Goal: Contribute content: Contribute content

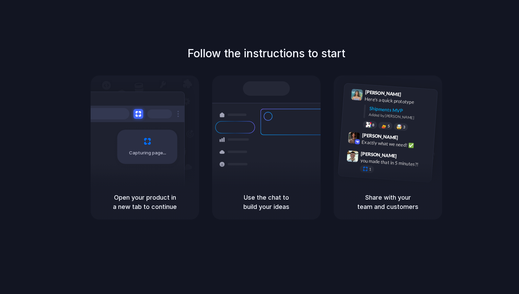
click at [137, 165] on div "Capturing page" at bounding box center [133, 144] width 104 height 105
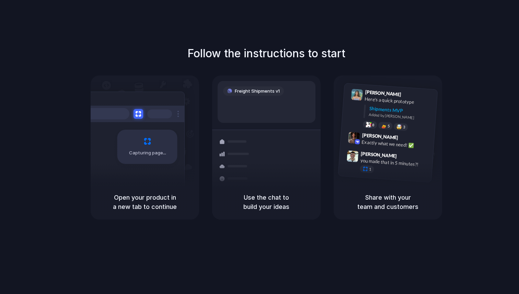
click at [268, 89] on div "Freight Shipments v1" at bounding box center [253, 91] width 61 height 10
click at [256, 177] on div "Container from Shanghai 40ft • ETA Dec 28 • In transit Express delivery to NYC …" at bounding box center [291, 178] width 73 height 96
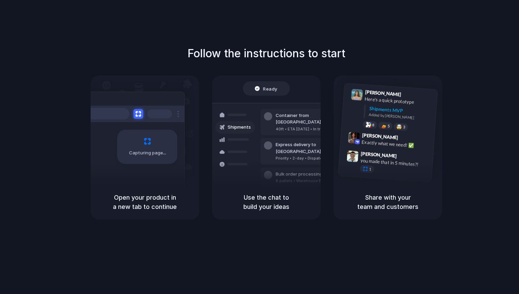
click at [228, 61] on h1 "Follow the instructions to start" at bounding box center [266, 53] width 158 height 16
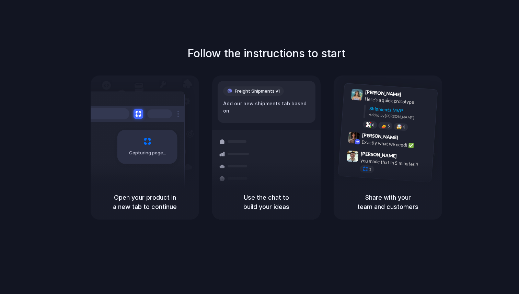
click at [164, 108] on div at bounding box center [132, 114] width 103 height 16
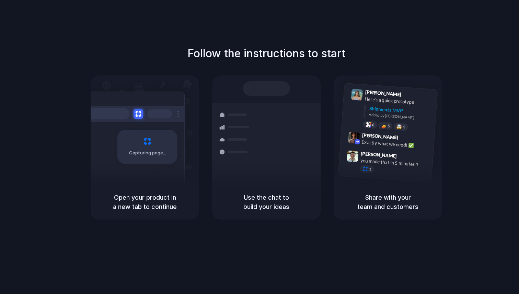
click at [151, 201] on h5 "Open your product in a new tab to continue" at bounding box center [145, 202] width 92 height 19
click at [151, 122] on div "Capturing page" at bounding box center [133, 144] width 104 height 105
click at [384, 93] on span "[PERSON_NAME]" at bounding box center [383, 93] width 36 height 10
click at [387, 142] on div "Exactly what we need! ✅" at bounding box center [395, 144] width 69 height 12
click at [376, 160] on div "you made that in 5 minutes?!" at bounding box center [394, 163] width 69 height 12
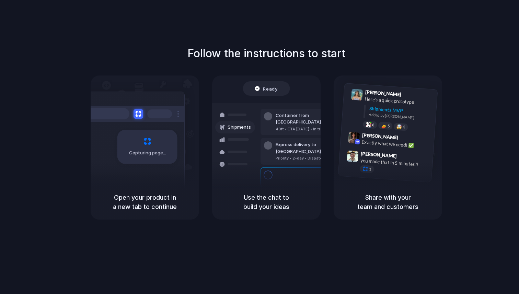
click at [266, 88] on span "Ready" at bounding box center [270, 88] width 14 height 7
drag, startPoint x: 158, startPoint y: 125, endPoint x: 69, endPoint y: 24, distance: 134.7
click at [156, 122] on div "Capturing page" at bounding box center [133, 144] width 104 height 105
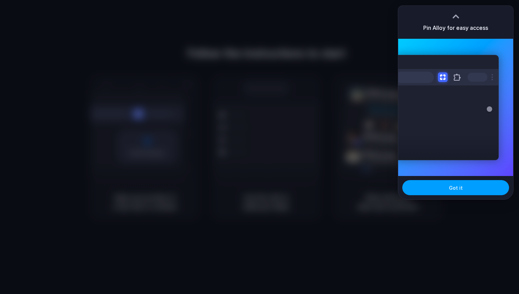
click at [462, 190] on button "Got it" at bounding box center [455, 187] width 107 height 15
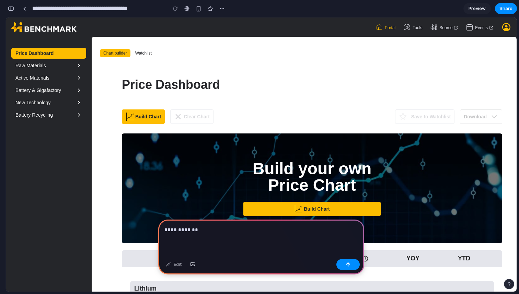
click at [201, 233] on p "**********" at bounding box center [261, 230] width 194 height 8
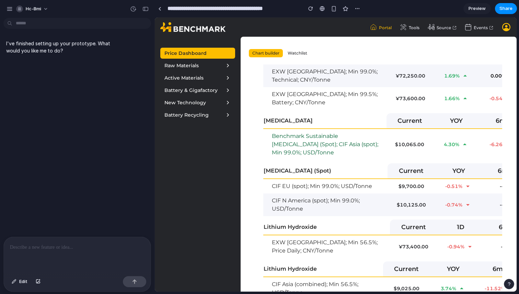
scroll to position [432, 0]
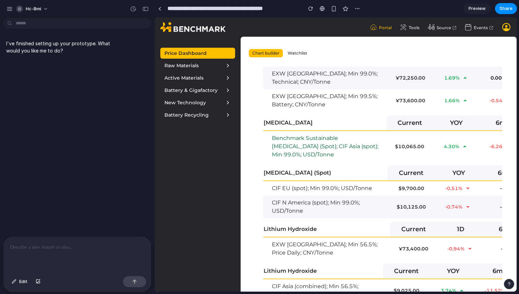
click at [35, 246] on p at bounding box center [77, 247] width 135 height 8
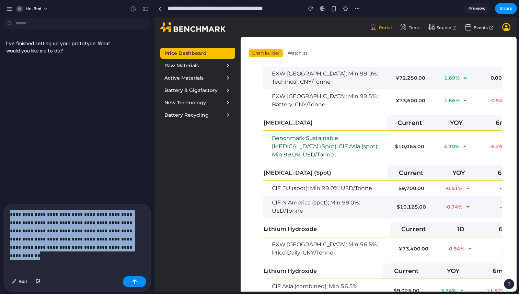
copy p "**********"
click at [41, 282] on button "button" at bounding box center [38, 281] width 12 height 11
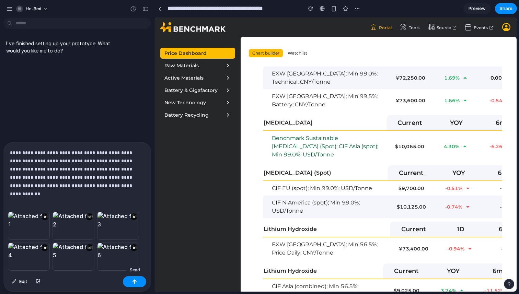
click at [137, 283] on button "button" at bounding box center [134, 281] width 23 height 11
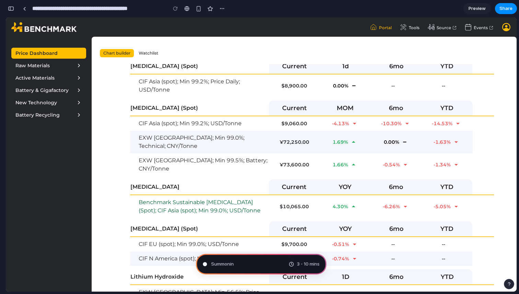
scroll to position [241, 0]
type input "**********"
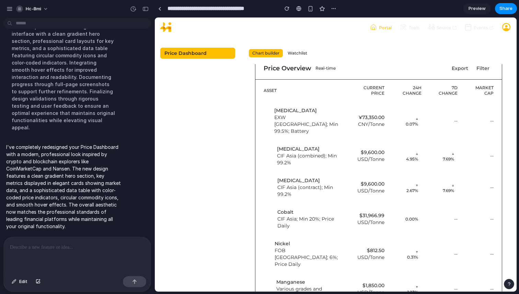
scroll to position [0, 0]
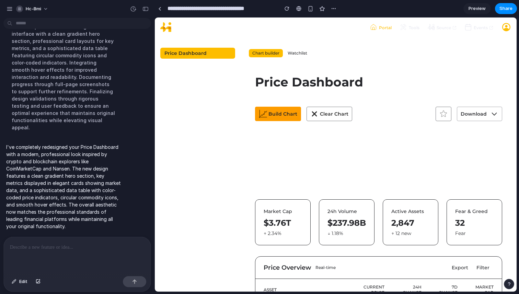
click at [270, 114] on span "Build Chart" at bounding box center [282, 113] width 29 height 7
click at [93, 104] on div "Implementing a comprehensive redesign of the Price Dashboard, focusing on a mod…" at bounding box center [63, 66] width 115 height 138
click at [42, 242] on div at bounding box center [77, 255] width 147 height 36
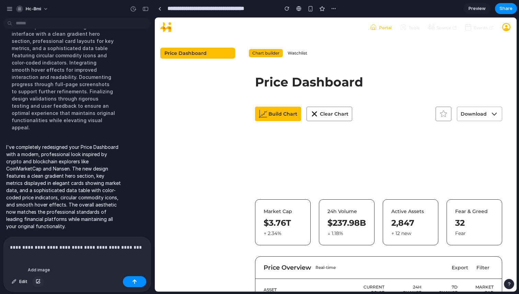
click at [42, 283] on button "button" at bounding box center [38, 281] width 12 height 11
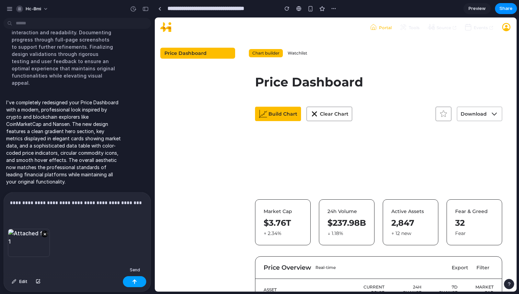
click at [138, 284] on button "button" at bounding box center [134, 281] width 23 height 11
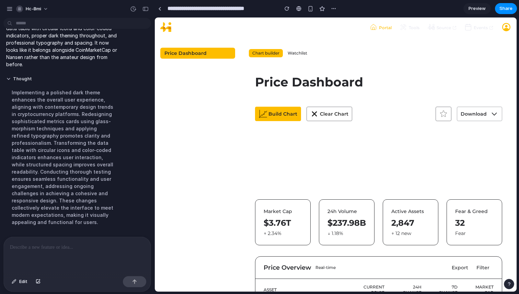
scroll to position [844, 0]
